Goal: Information Seeking & Learning: Check status

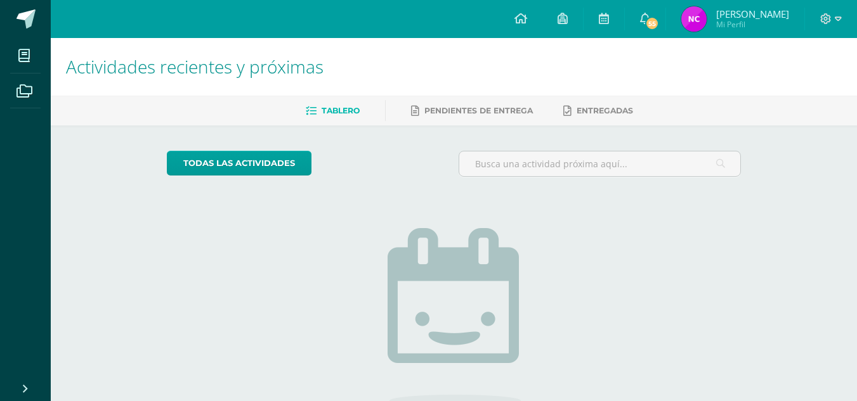
click at [689, 23] on img at bounding box center [693, 18] width 25 height 25
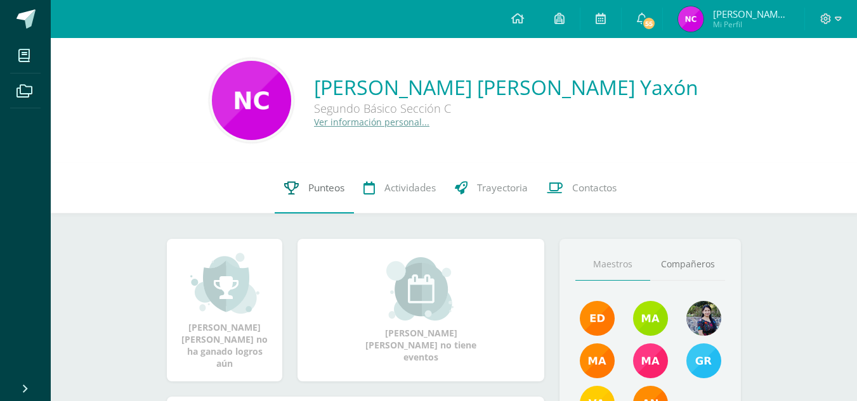
click at [320, 199] on link "Punteos" at bounding box center [314, 188] width 79 height 51
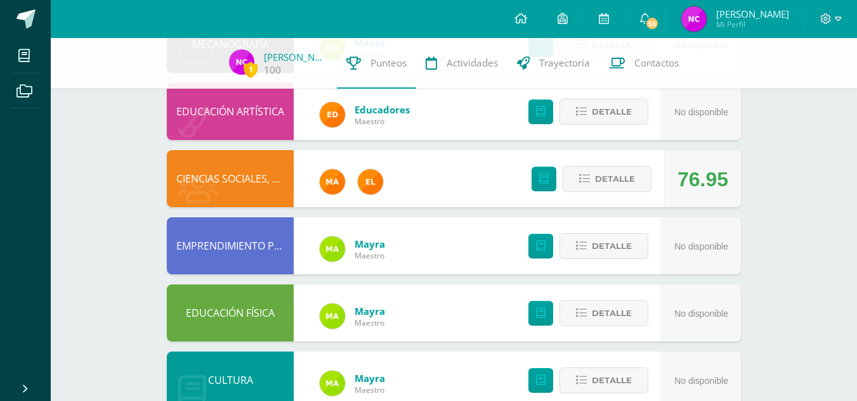
scroll to position [185, 0]
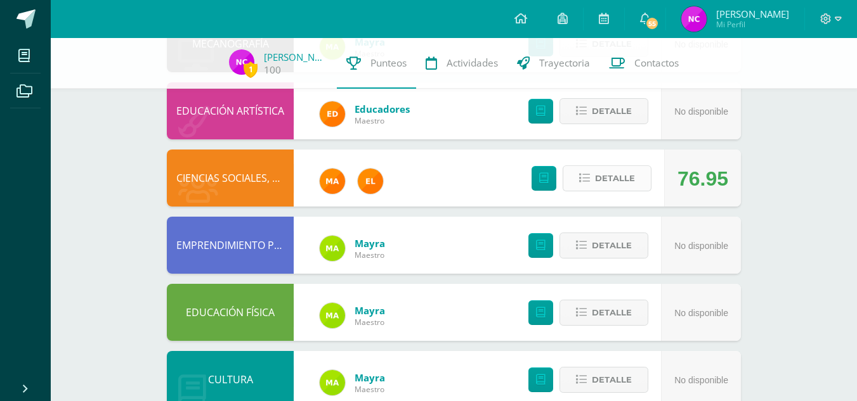
click at [602, 178] on span "Detalle" at bounding box center [615, 178] width 40 height 23
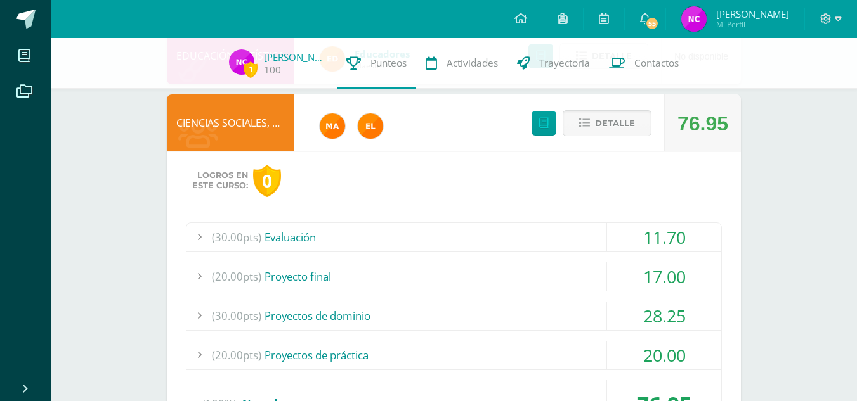
scroll to position [243, 0]
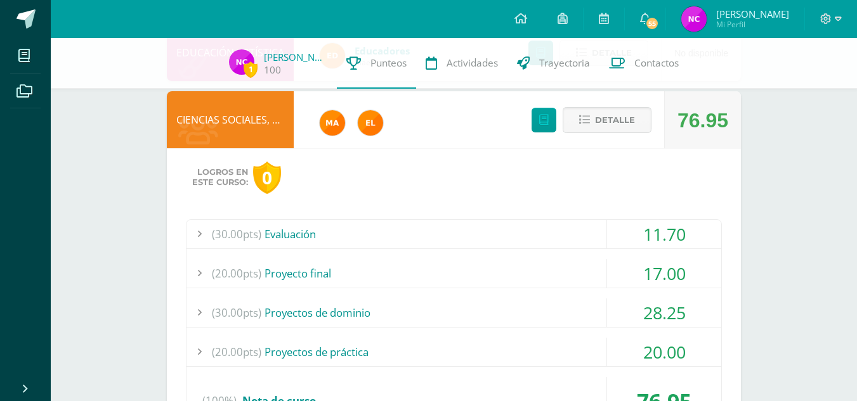
click at [446, 239] on div "(30.00pts) Evaluación" at bounding box center [453, 234] width 535 height 29
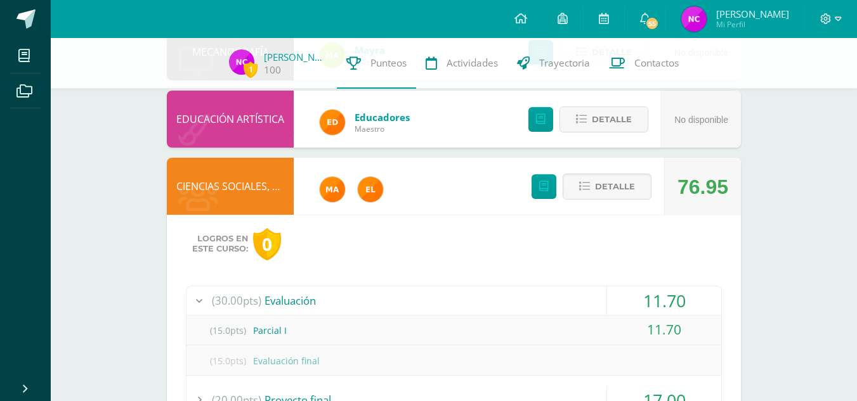
scroll to position [175, 0]
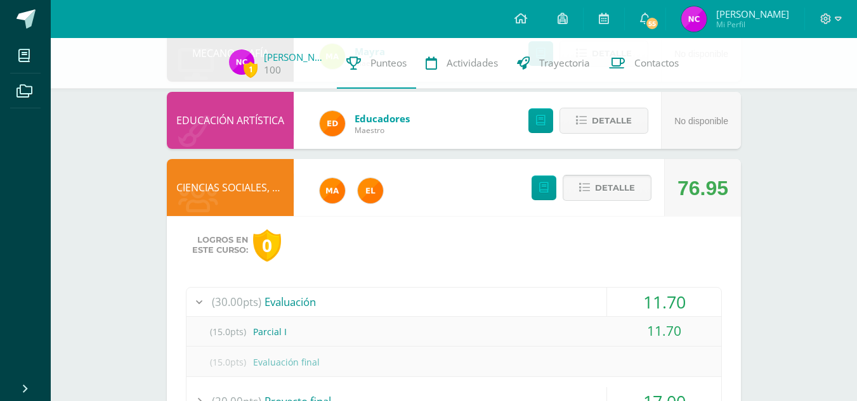
click at [576, 186] on button "Detalle" at bounding box center [606, 188] width 89 height 26
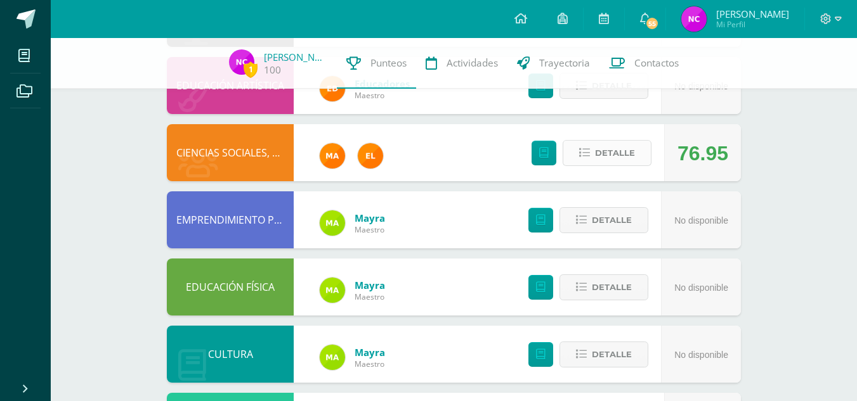
scroll to position [211, 0]
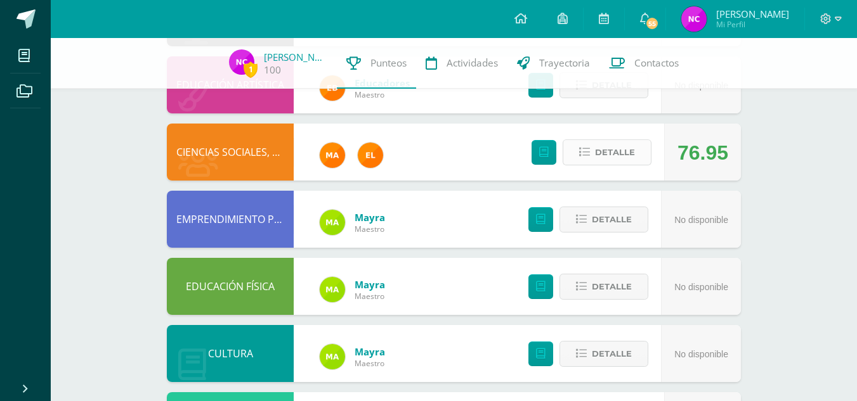
click at [595, 159] on span "Detalle" at bounding box center [615, 152] width 40 height 23
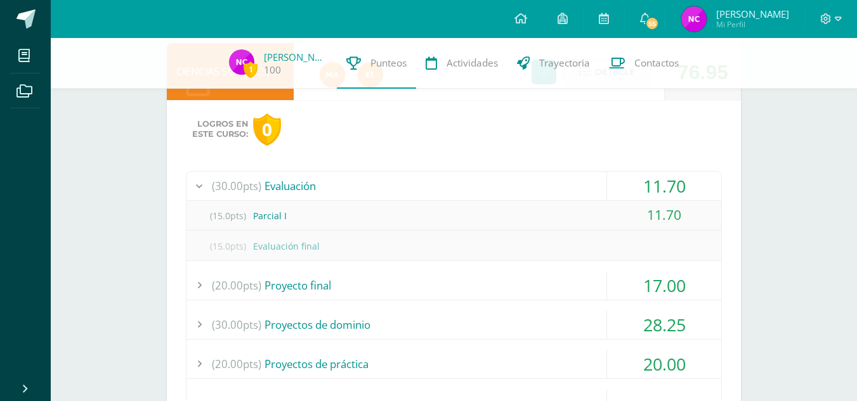
scroll to position [293, 0]
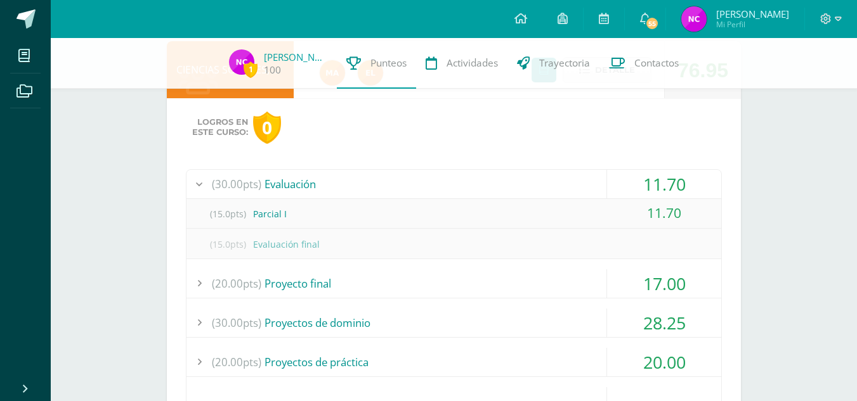
click at [409, 286] on div "(20.00pts) Proyecto final" at bounding box center [453, 283] width 535 height 29
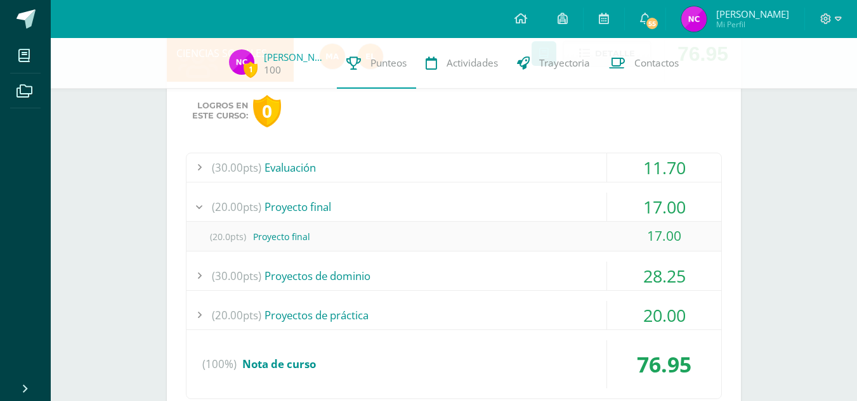
scroll to position [311, 0]
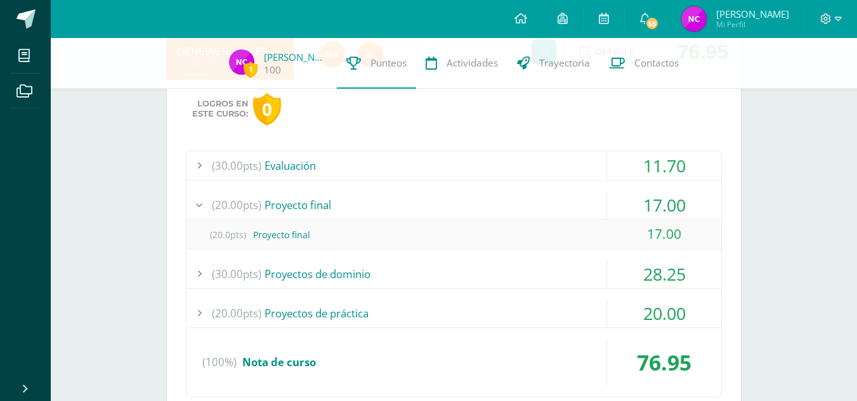
click at [391, 276] on div "(30.00pts) Proyectos de dominio" at bounding box center [453, 274] width 535 height 29
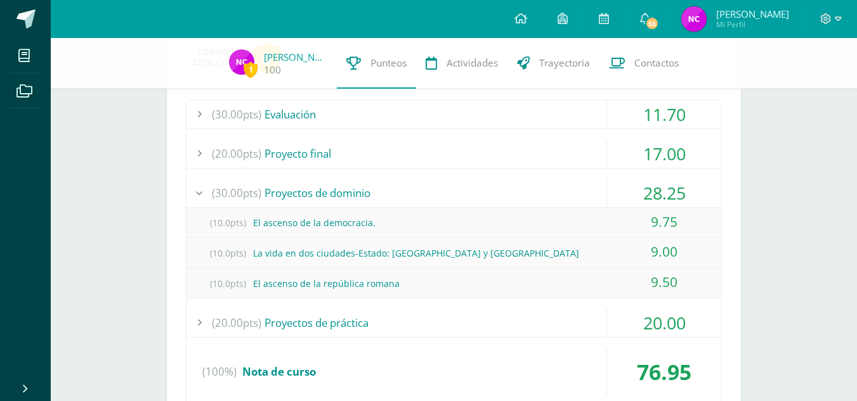
scroll to position [372, 0]
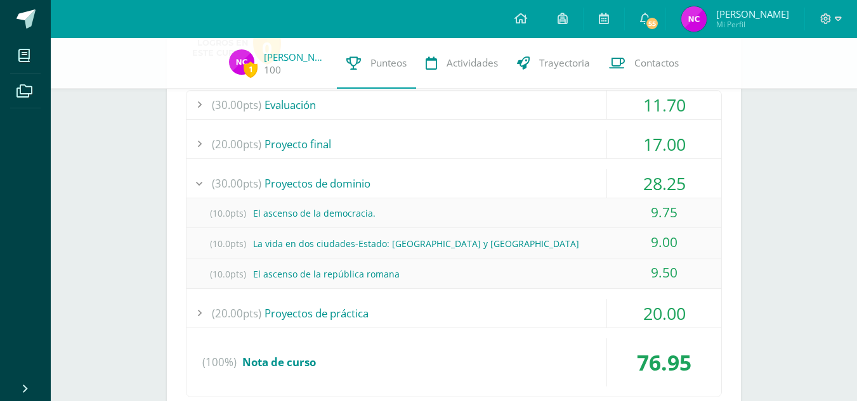
click at [358, 318] on div "(20.00pts) Proyectos de práctica" at bounding box center [453, 313] width 535 height 29
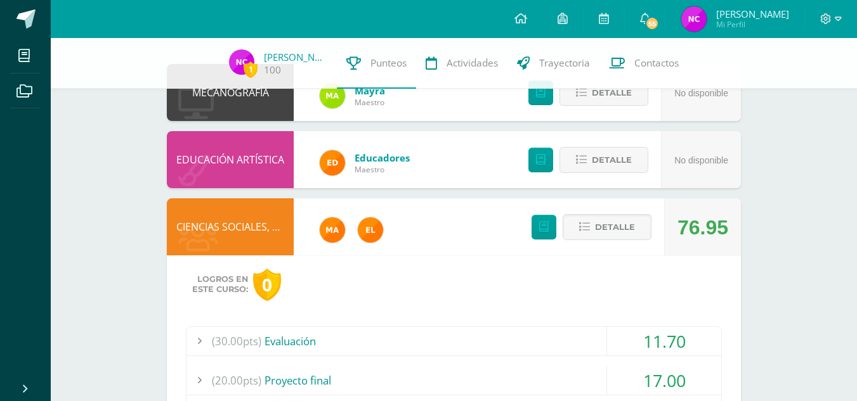
scroll to position [135, 0]
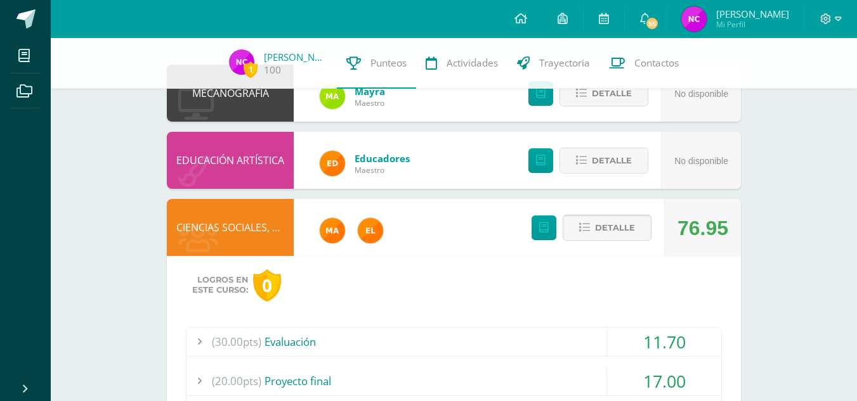
click at [600, 216] on button "Detalle" at bounding box center [606, 228] width 89 height 26
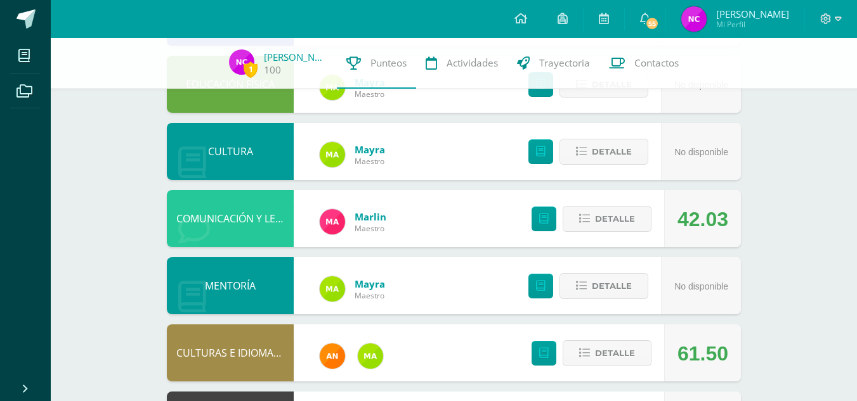
scroll to position [413, 0]
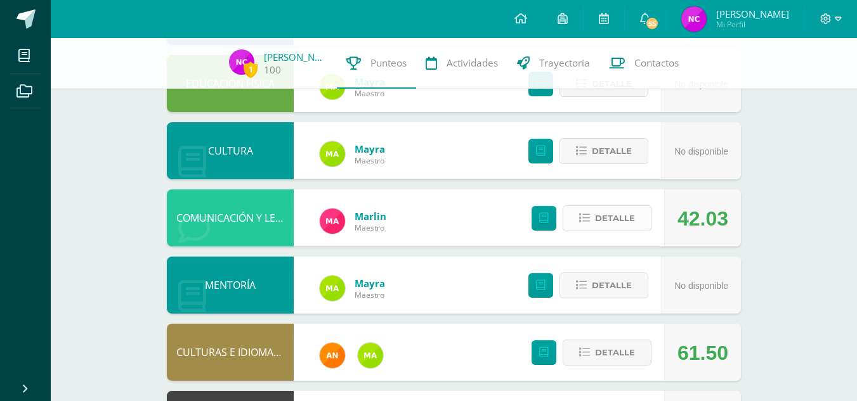
click at [597, 221] on span "Detalle" at bounding box center [615, 218] width 40 height 23
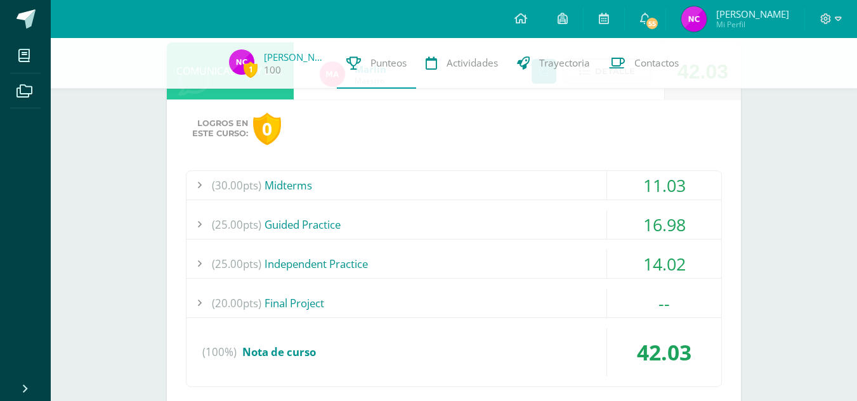
scroll to position [561, 0]
click at [484, 184] on div "(30.00pts) Midterms" at bounding box center [453, 185] width 535 height 29
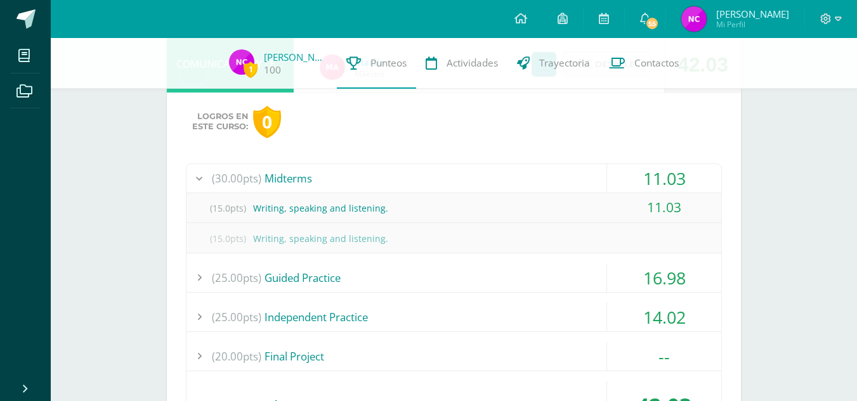
scroll to position [567, 0]
click at [342, 279] on div "(25.00pts) Guided Practice" at bounding box center [453, 278] width 535 height 29
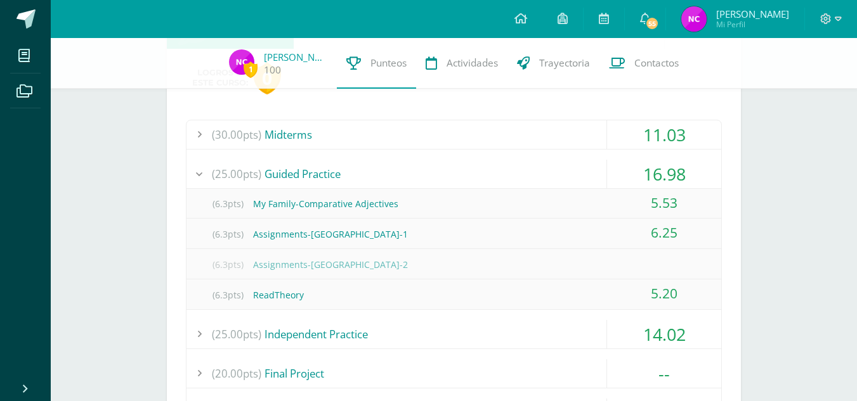
scroll to position [613, 0]
click at [299, 299] on div "(6.3pts) ReadTheory" at bounding box center [453, 294] width 535 height 29
click at [353, 282] on div "(6.3pts) ReadTheory" at bounding box center [453, 294] width 535 height 29
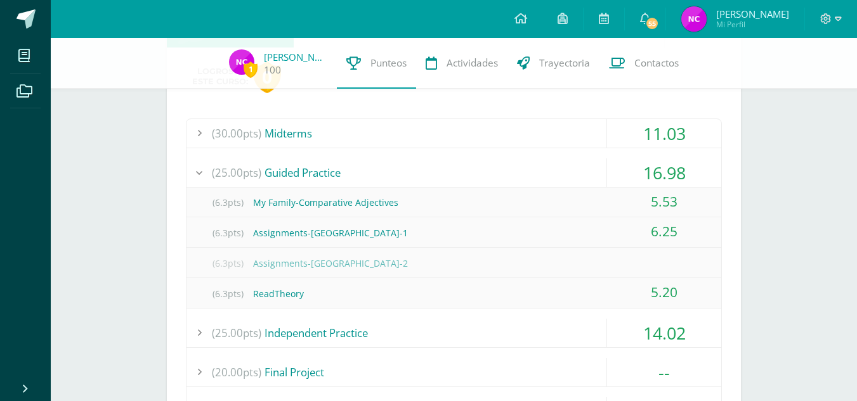
click at [345, 297] on div "(6.3pts) ReadTheory" at bounding box center [453, 294] width 535 height 29
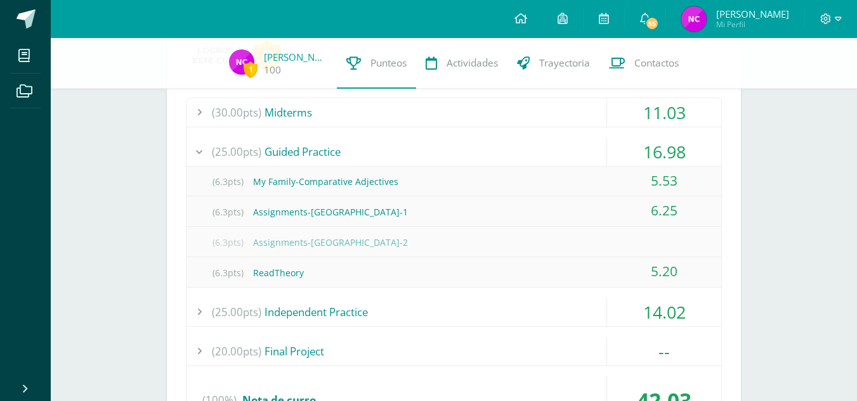
scroll to position [634, 0]
click at [341, 313] on div "(25.00pts) Independent Practice" at bounding box center [453, 311] width 535 height 29
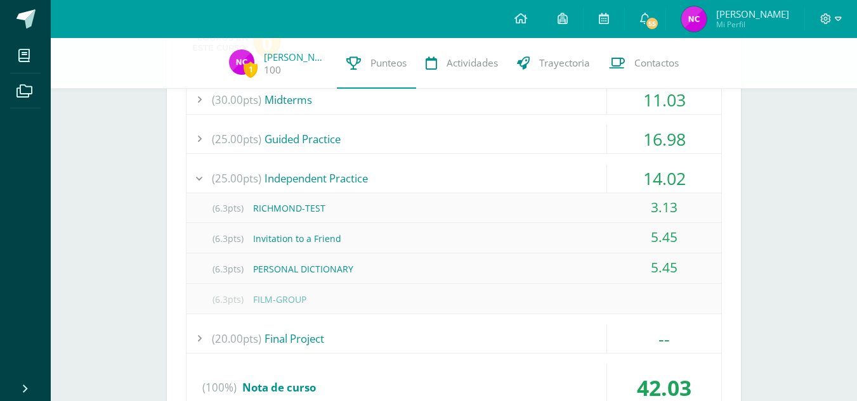
scroll to position [647, 0]
click at [303, 341] on div "(20.00pts) Final Project" at bounding box center [453, 337] width 535 height 29
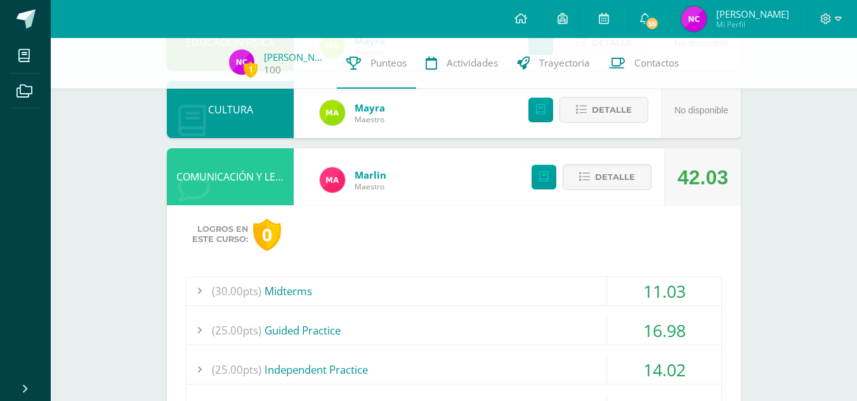
scroll to position [446, 0]
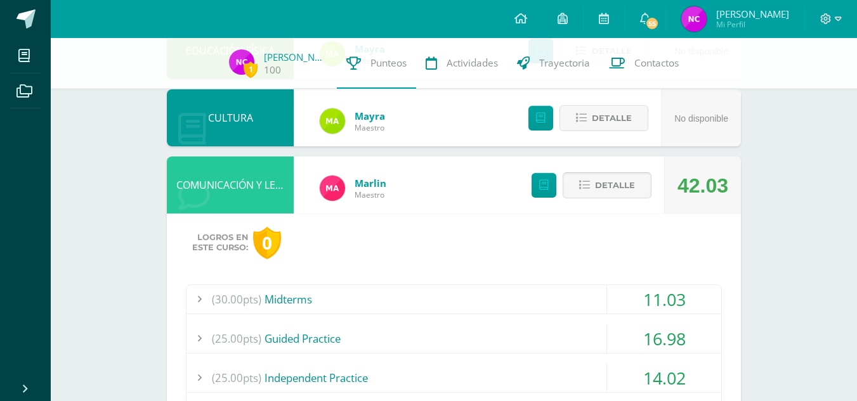
click at [598, 178] on span "Detalle" at bounding box center [615, 185] width 40 height 23
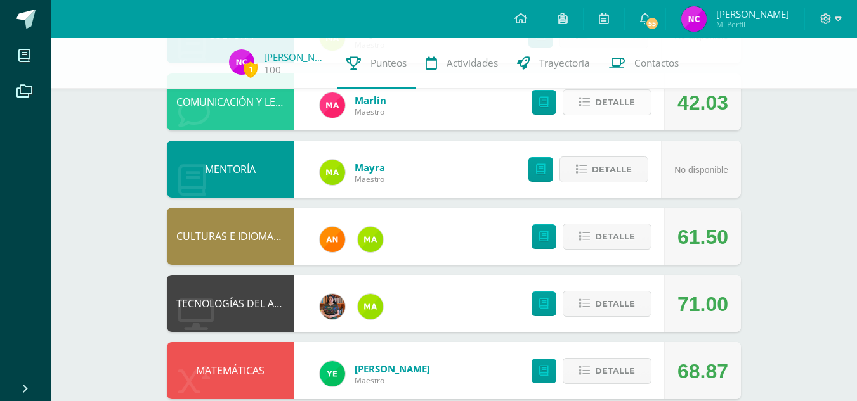
scroll to position [531, 0]
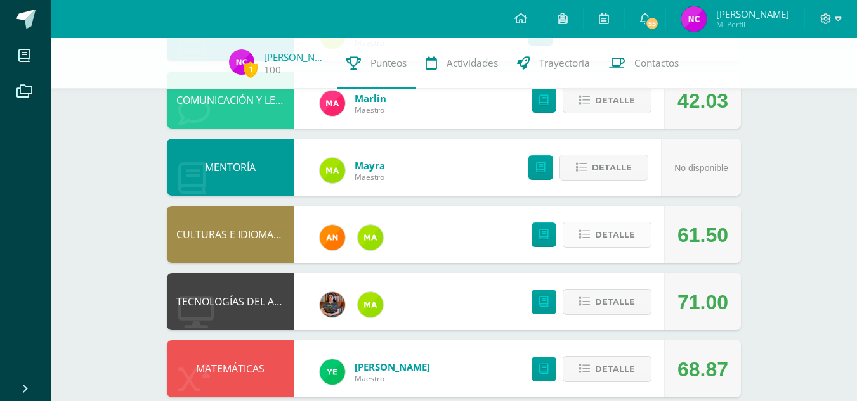
click at [603, 230] on span "Detalle" at bounding box center [615, 234] width 40 height 23
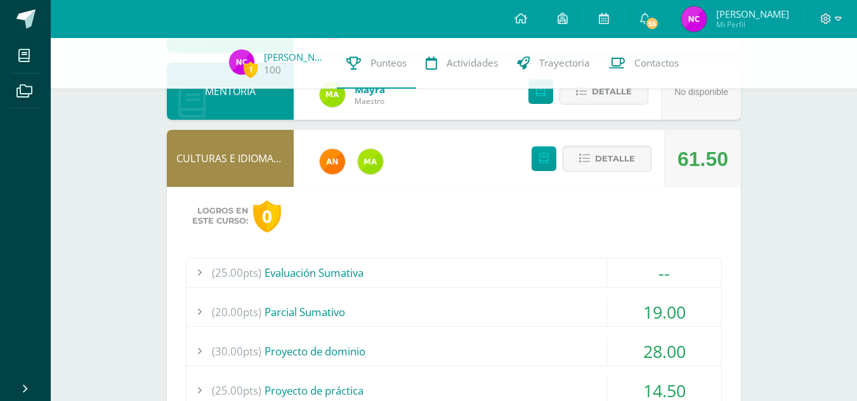
scroll to position [608, 0]
click at [534, 283] on div "(25.00pts) Evaluación Sumativa" at bounding box center [453, 272] width 535 height 29
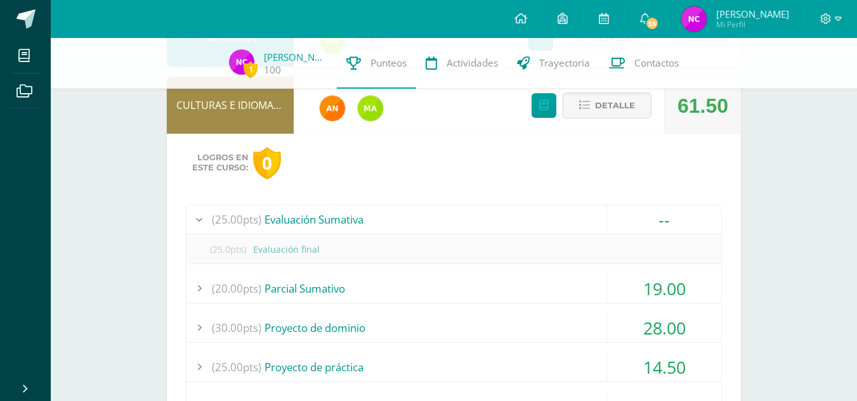
scroll to position [664, 0]
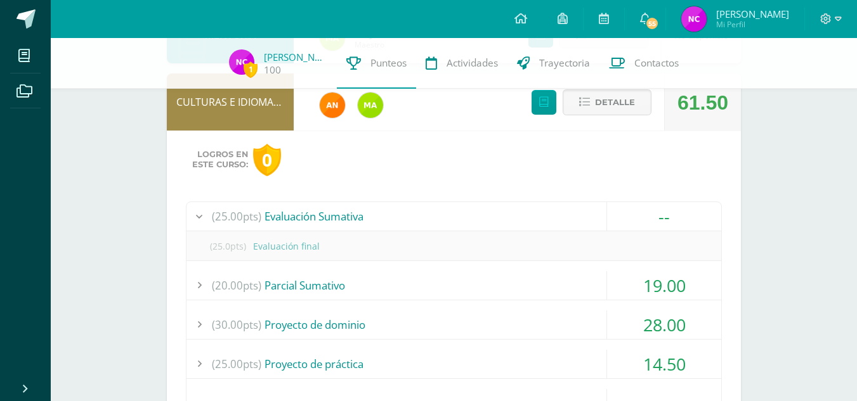
click at [439, 290] on div "(20.00pts) Parcial Sumativo" at bounding box center [453, 285] width 535 height 29
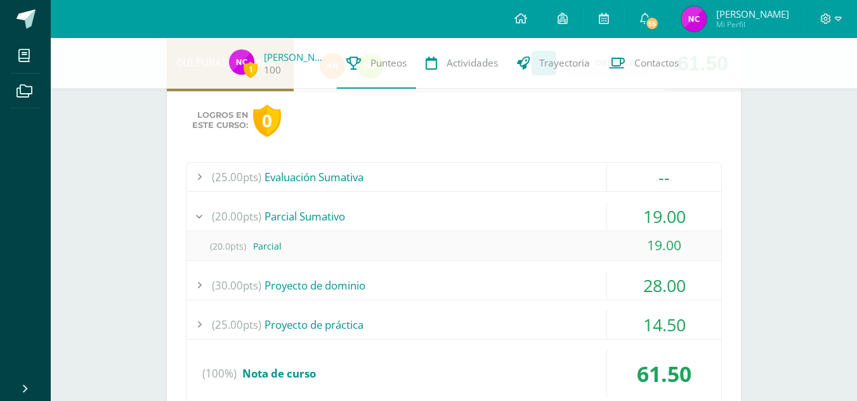
scroll to position [715, 0]
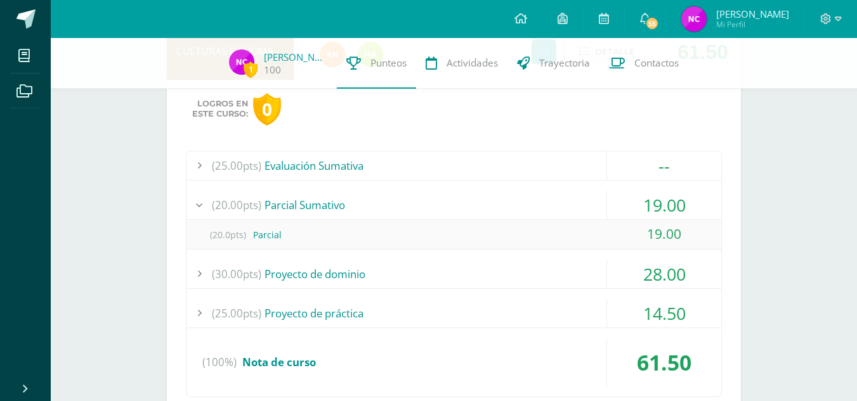
click at [393, 280] on div "(30.00pts) Proyecto de dominio" at bounding box center [453, 274] width 535 height 29
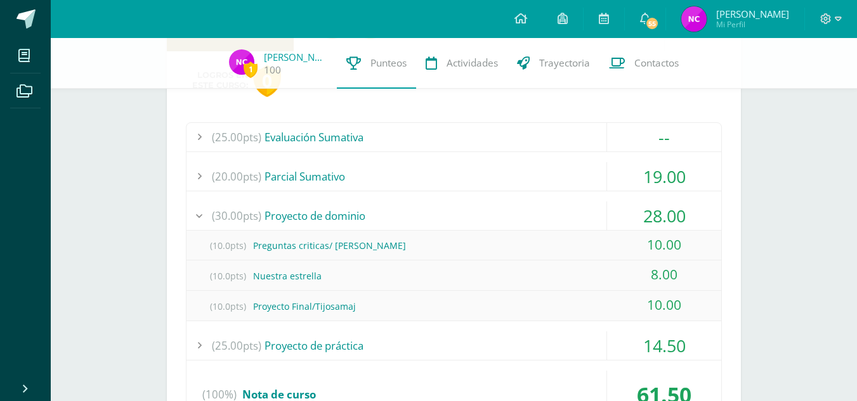
scroll to position [748, 0]
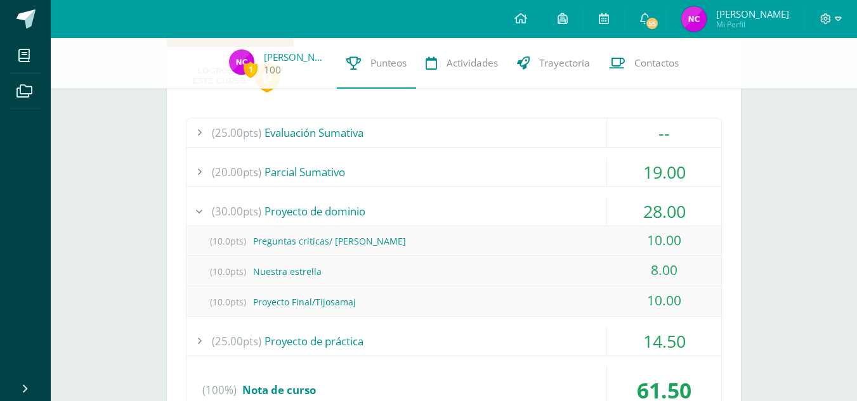
click at [354, 353] on div "(25.00pts) Proyecto de práctica" at bounding box center [453, 341] width 535 height 29
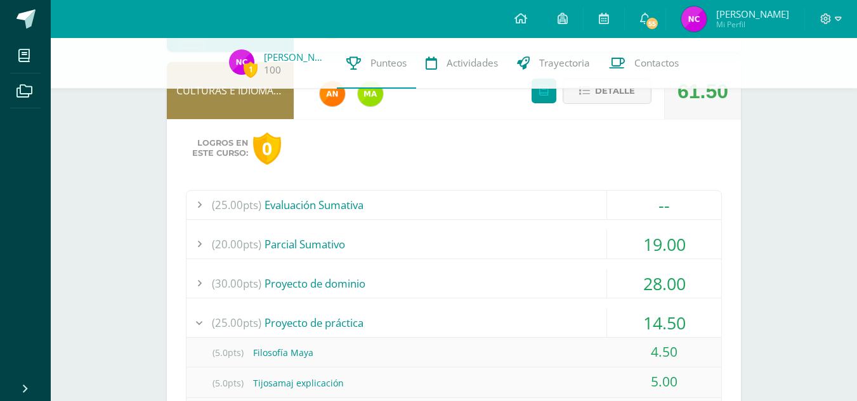
scroll to position [673, 0]
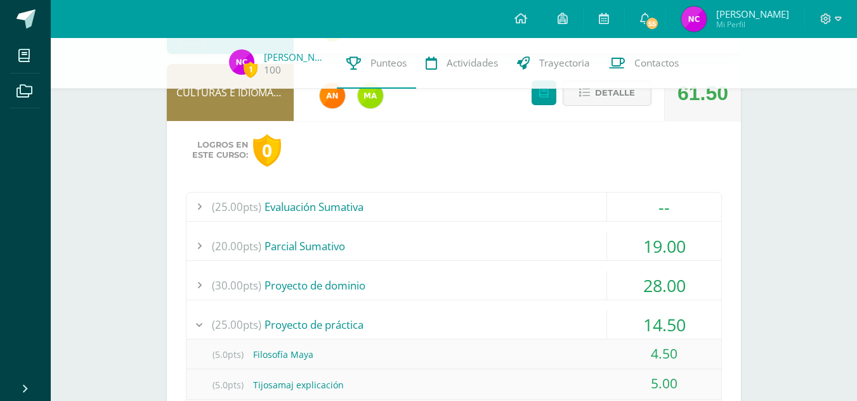
click at [576, 94] on button "Detalle" at bounding box center [606, 93] width 89 height 26
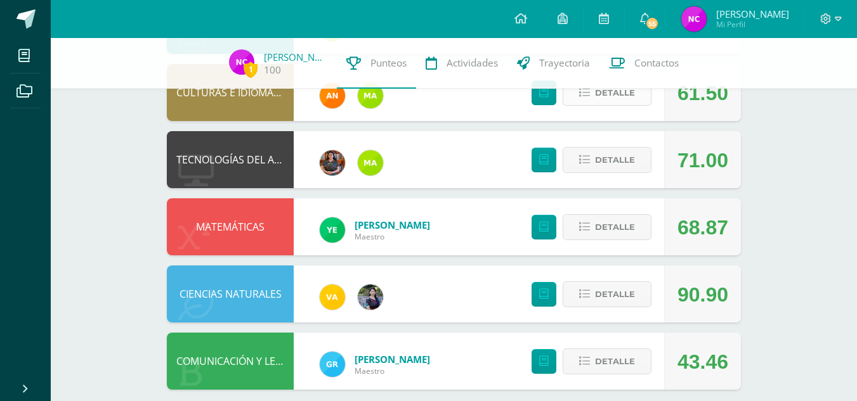
scroll to position [687, 0]
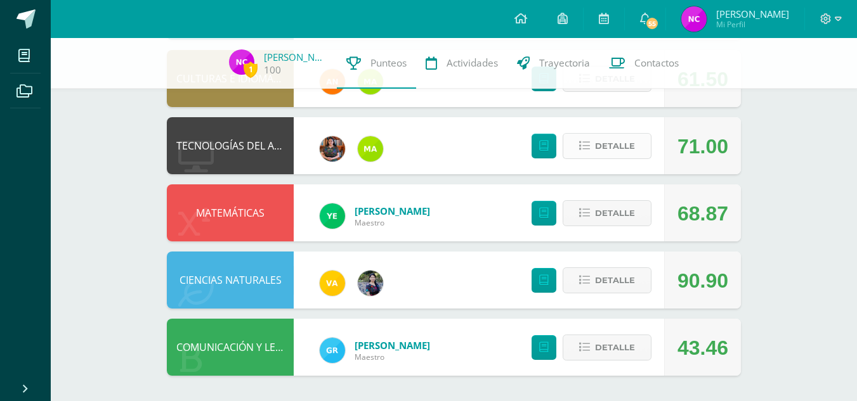
click at [599, 138] on span "Detalle" at bounding box center [615, 145] width 40 height 23
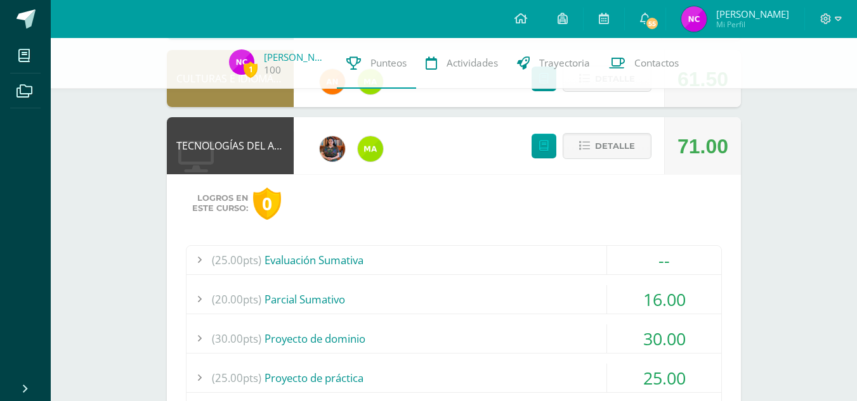
click at [398, 252] on div "(25.00pts) Evaluación Sumativa" at bounding box center [453, 260] width 535 height 29
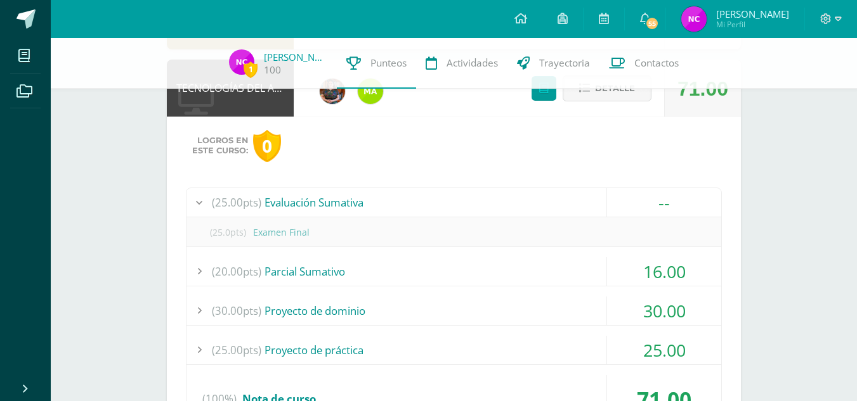
scroll to position [747, 0]
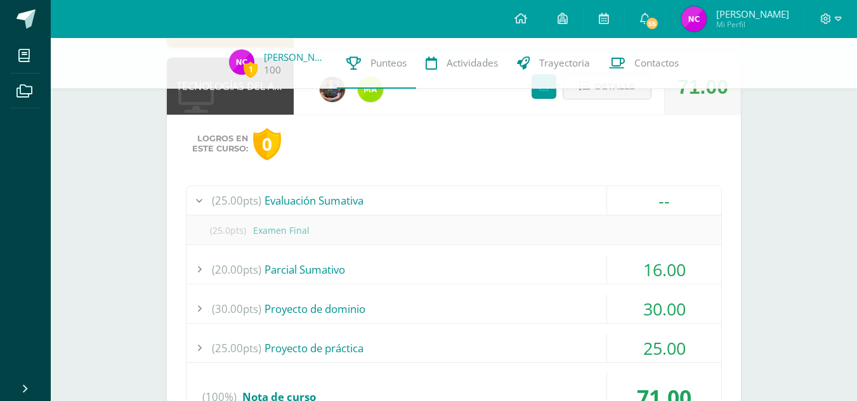
click at [344, 264] on div "(20.00pts) Parcial Sumativo" at bounding box center [453, 270] width 535 height 29
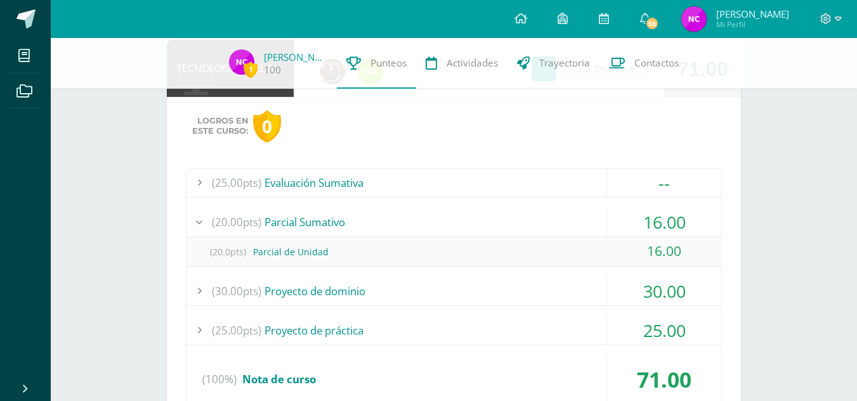
scroll to position [765, 0]
click at [312, 288] on div "(30.00pts) Proyecto de dominio" at bounding box center [453, 290] width 535 height 29
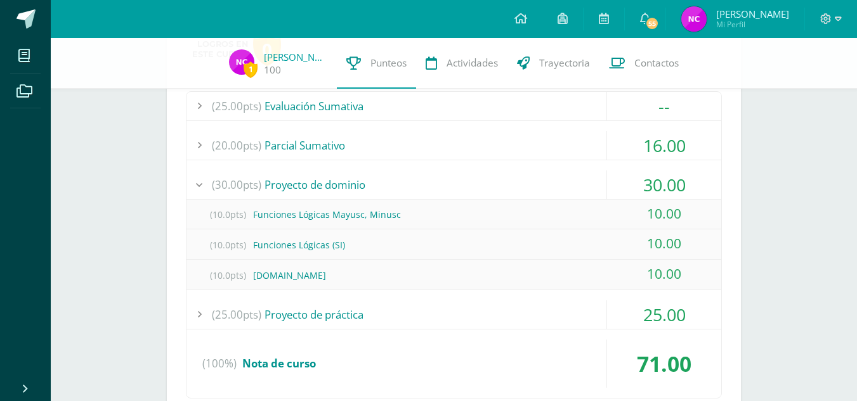
scroll to position [843, 0]
click at [285, 315] on div "(25.00pts) Proyecto de práctica" at bounding box center [453, 313] width 535 height 29
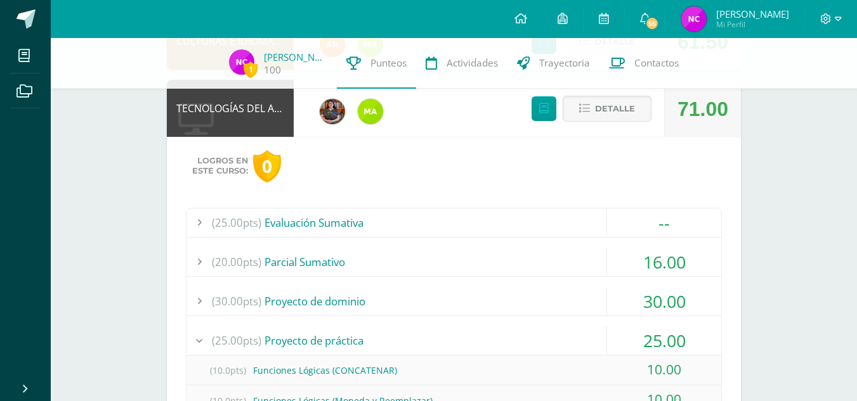
scroll to position [723, 0]
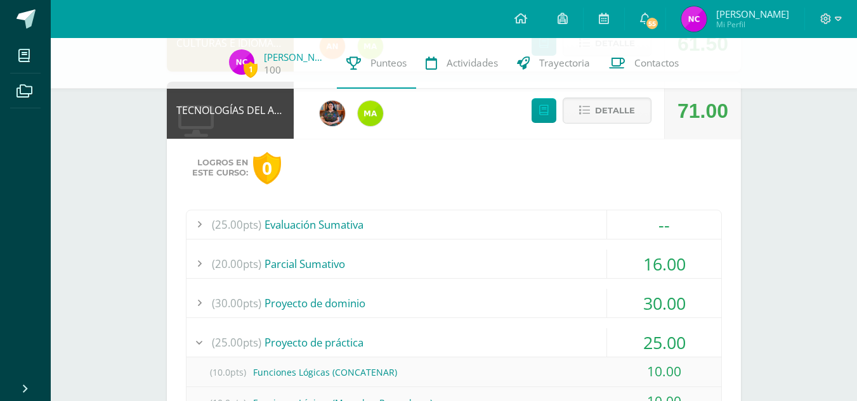
click at [380, 216] on div "(25.00pts) Evaluación Sumativa" at bounding box center [453, 225] width 535 height 29
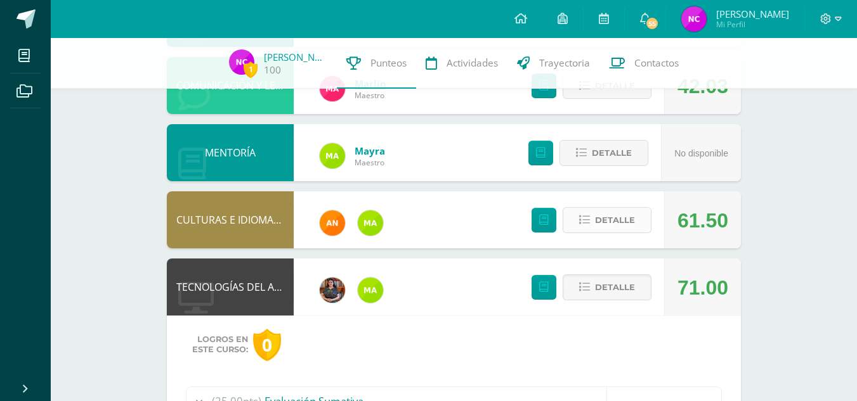
scroll to position [545, 0]
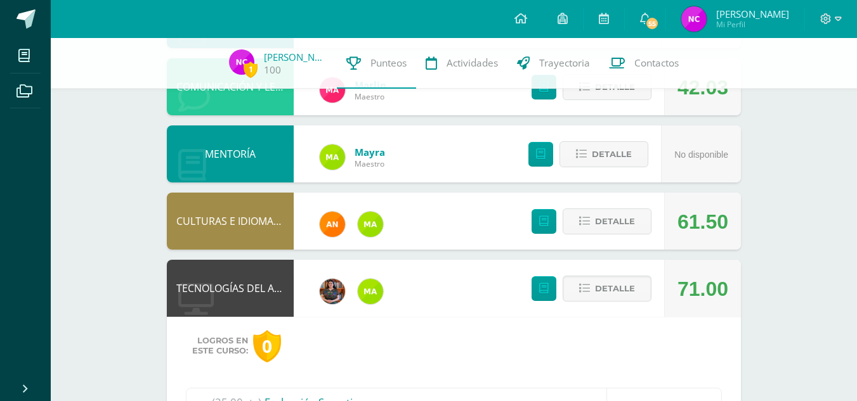
click at [612, 269] on div "Detalle" at bounding box center [588, 288] width 152 height 57
click at [609, 283] on span "Detalle" at bounding box center [615, 288] width 40 height 23
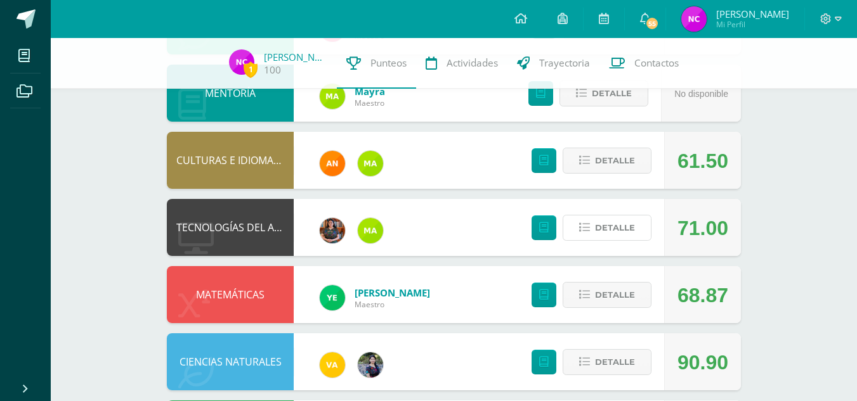
scroll to position [604, 0]
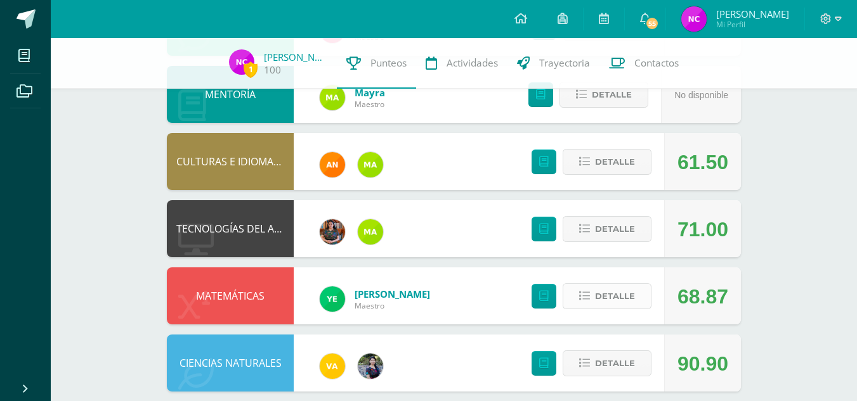
click at [609, 289] on span "Detalle" at bounding box center [615, 296] width 40 height 23
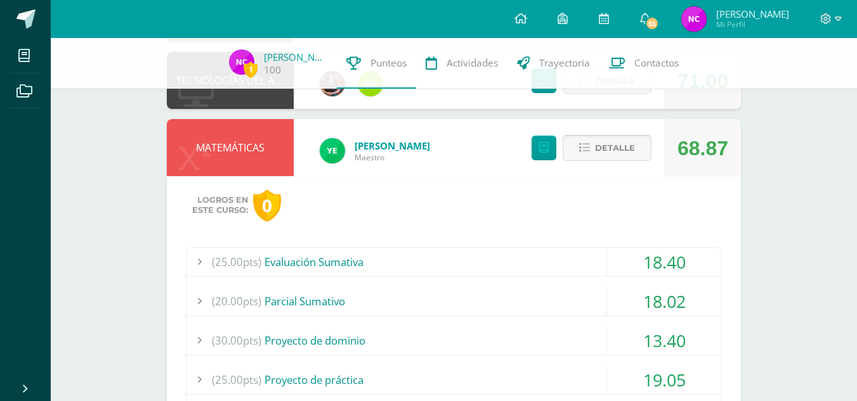
scroll to position [765, 0]
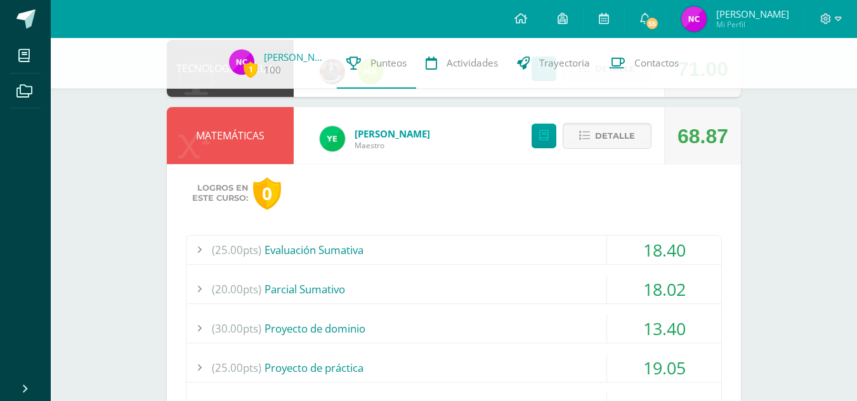
click at [523, 257] on div "(25.00pts) Evaluación Sumativa" at bounding box center [453, 250] width 535 height 29
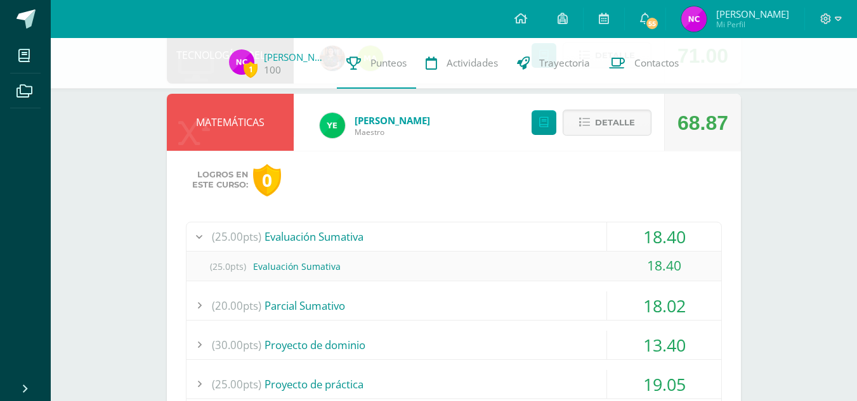
scroll to position [808, 0]
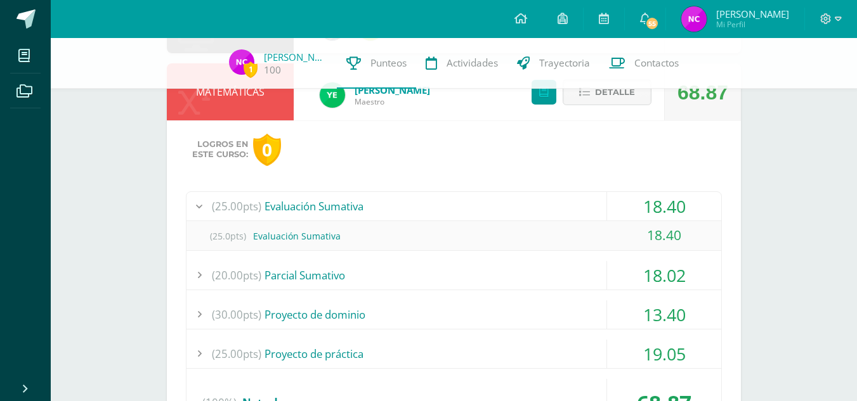
click at [505, 273] on div "(20.00pts) Parcial Sumativo" at bounding box center [453, 275] width 535 height 29
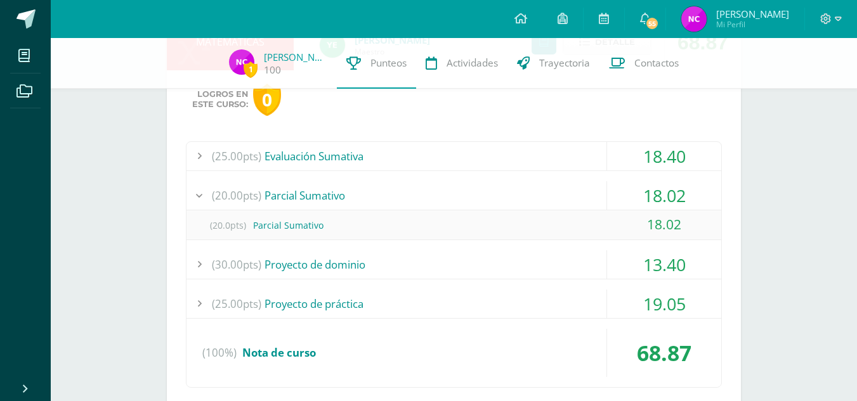
scroll to position [859, 0]
drag, startPoint x: 505, startPoint y: 273, endPoint x: 413, endPoint y: 262, distance: 92.0
click at [413, 262] on div "(30.00pts) Proyecto de dominio" at bounding box center [453, 264] width 535 height 29
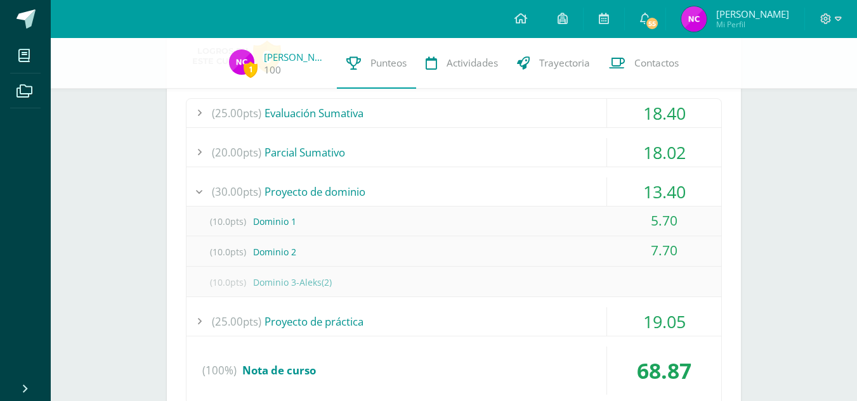
scroll to position [904, 0]
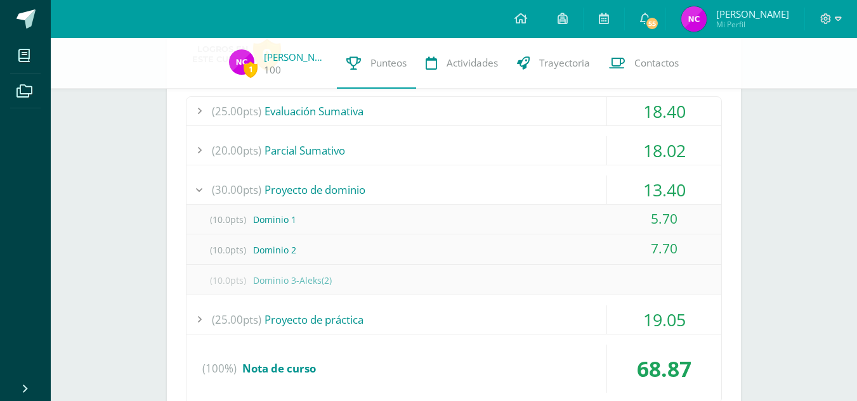
click at [391, 316] on div "(25.00pts) Proyecto de práctica" at bounding box center [453, 320] width 535 height 29
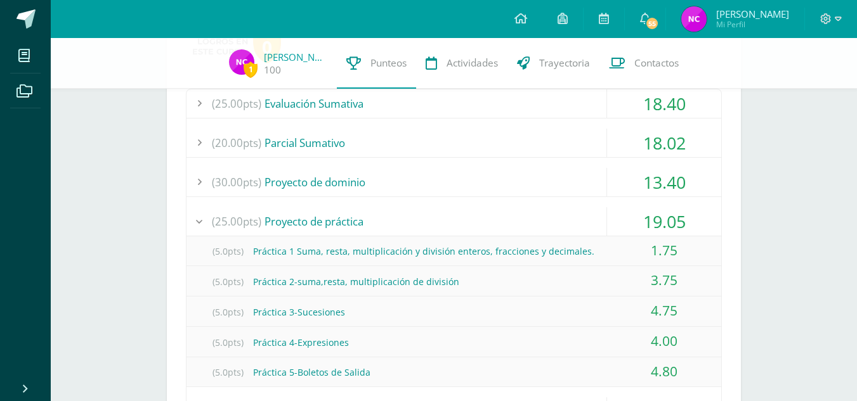
scroll to position [776, 0]
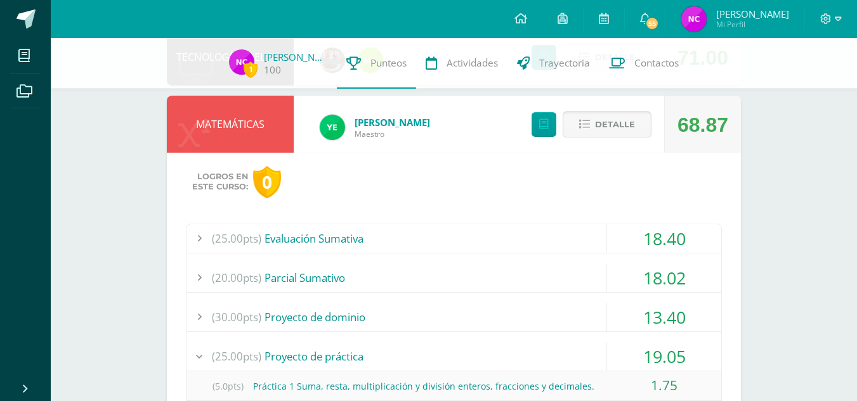
click at [613, 127] on span "Detalle" at bounding box center [615, 124] width 40 height 23
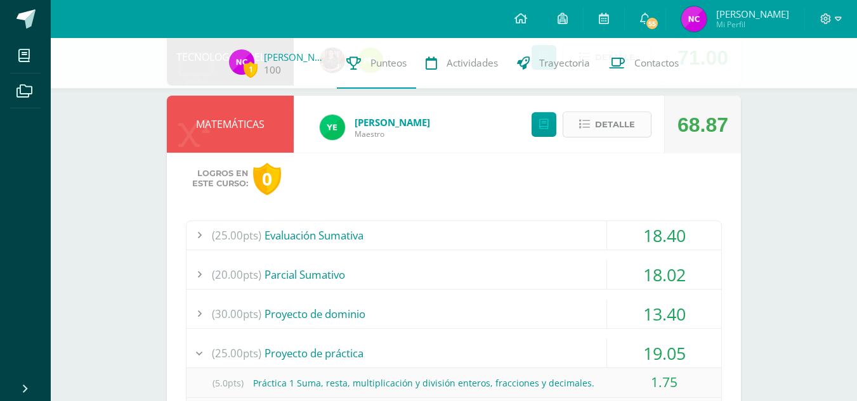
scroll to position [687, 0]
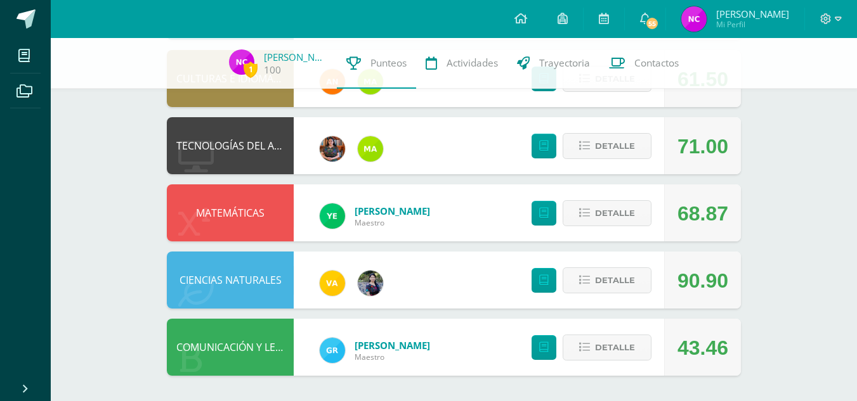
click at [611, 328] on div "Detalle" at bounding box center [588, 347] width 152 height 57
click at [607, 338] on span "Detalle" at bounding box center [615, 347] width 40 height 23
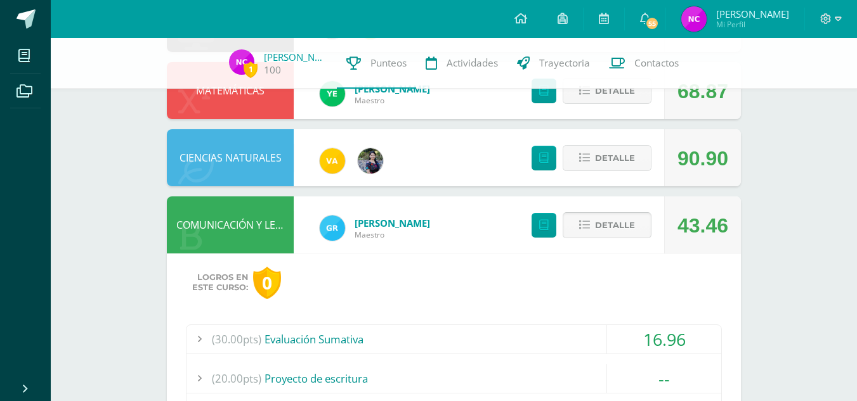
scroll to position [810, 0]
drag, startPoint x: 607, startPoint y: 338, endPoint x: 387, endPoint y: 339, distance: 220.0
click at [387, 339] on div "(30.00pts) Evaluación Sumativa" at bounding box center [453, 339] width 535 height 29
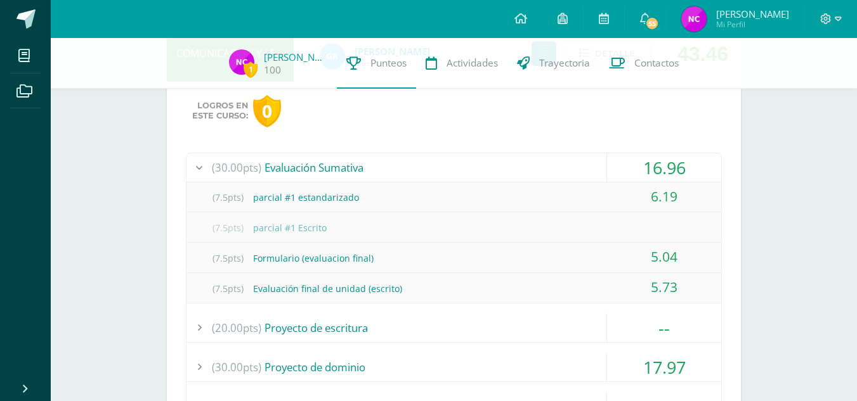
scroll to position [983, 0]
click at [367, 260] on div "(7.5pts) Formulario (evaluacion final)" at bounding box center [453, 257] width 535 height 29
click at [416, 257] on div "(7.5pts) Formulario (evaluacion final)" at bounding box center [453, 257] width 535 height 29
click at [354, 289] on div "(7.5pts) Evaluación final de unidad (escrito)" at bounding box center [453, 287] width 535 height 29
click at [337, 328] on div "(20.00pts) Proyecto de escritura" at bounding box center [453, 327] width 535 height 29
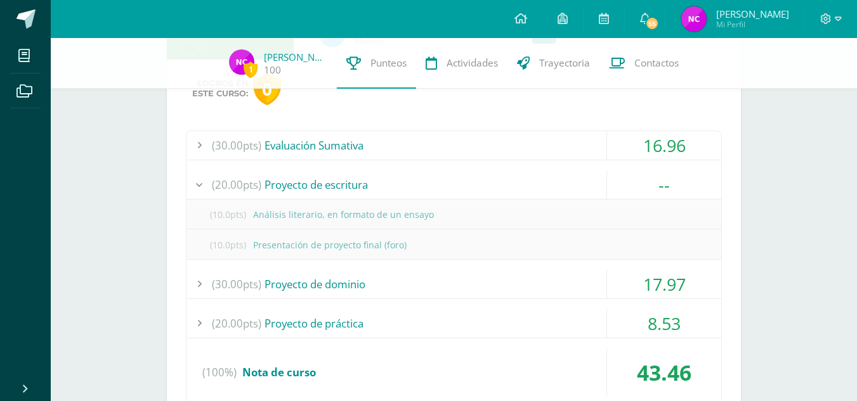
scroll to position [1004, 0]
click at [348, 287] on div "(30.00pts) Proyecto de dominio" at bounding box center [453, 283] width 535 height 29
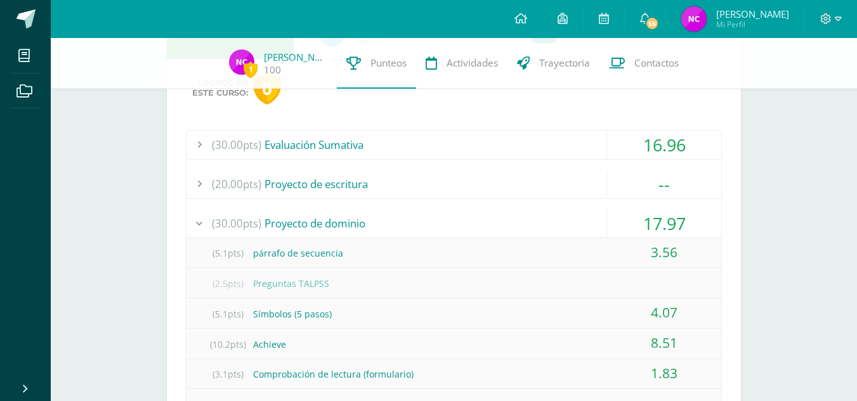
click at [348, 287] on div "(2.5pts) Preguntas TALPSS" at bounding box center [453, 283] width 535 height 29
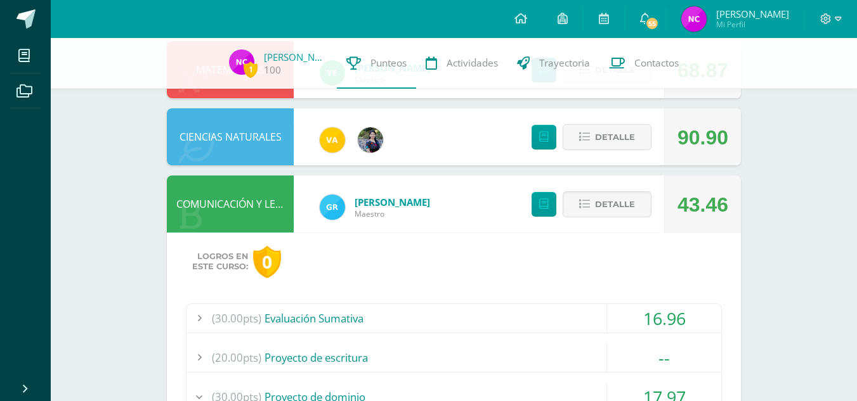
scroll to position [800, 0]
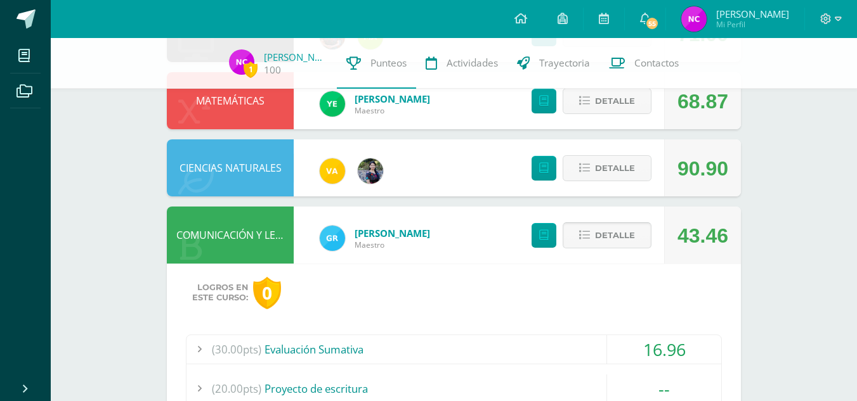
click at [590, 236] on icon at bounding box center [584, 235] width 11 height 11
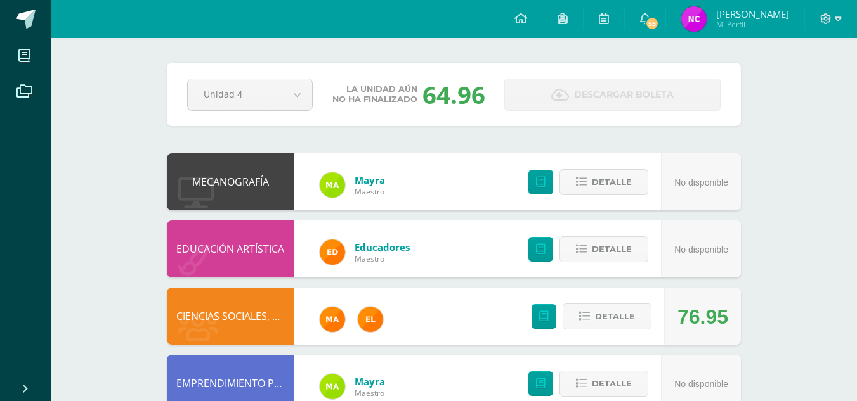
scroll to position [0, 0]
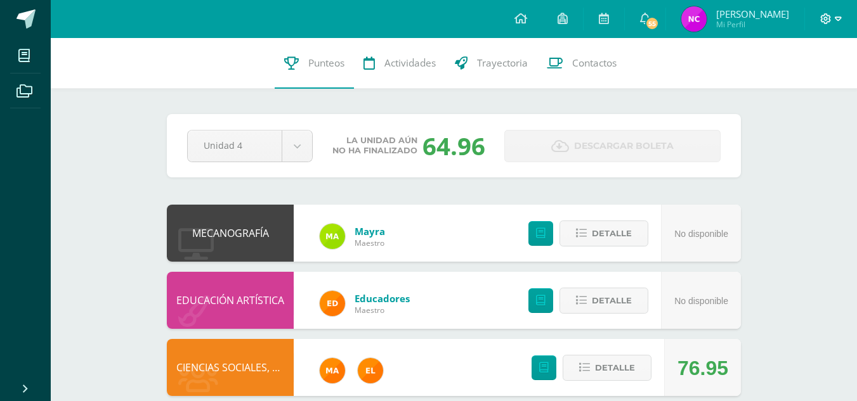
click at [834, 14] on icon at bounding box center [837, 18] width 7 height 11
click at [797, 83] on span "Cerrar sesión" at bounding box center [797, 87] width 57 height 12
